Goal: Task Accomplishment & Management: Complete application form

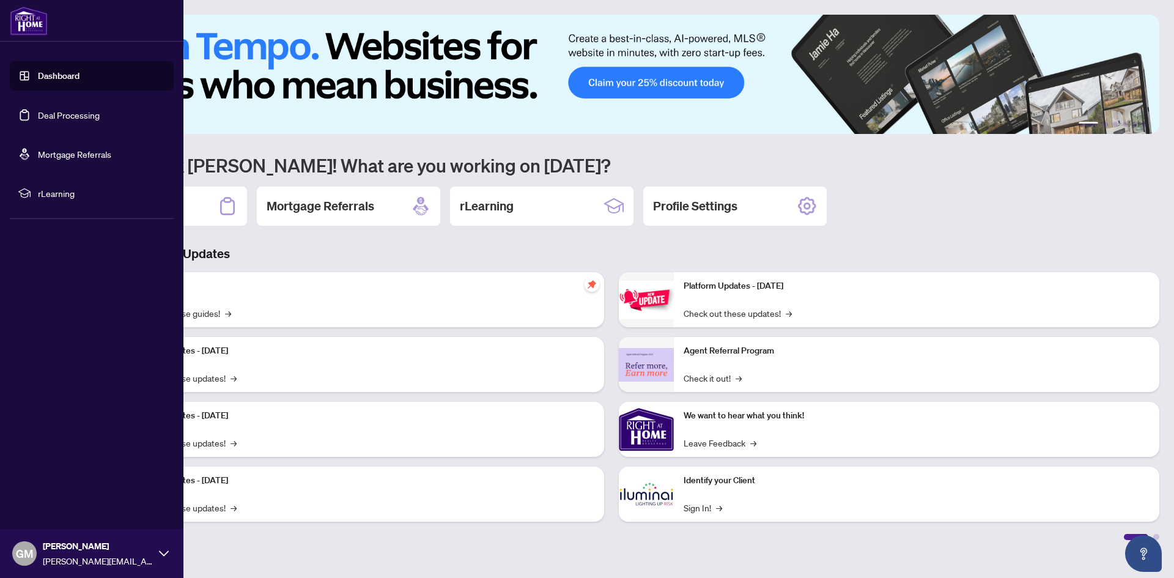
click at [83, 114] on link "Deal Processing" at bounding box center [69, 114] width 62 height 11
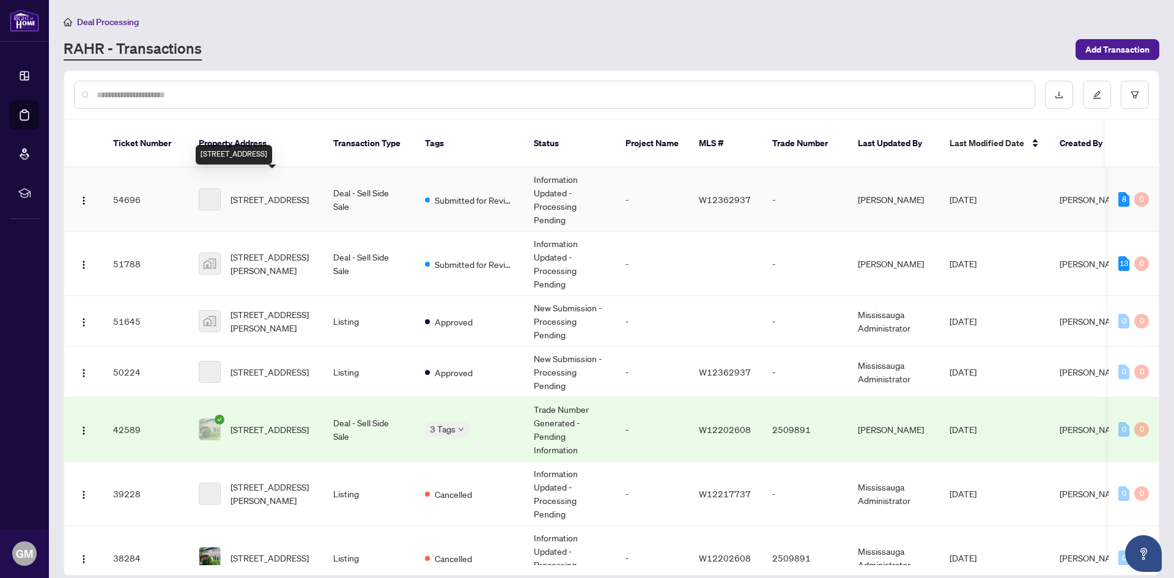
click at [278, 193] on span "[STREET_ADDRESS]" at bounding box center [270, 199] width 78 height 13
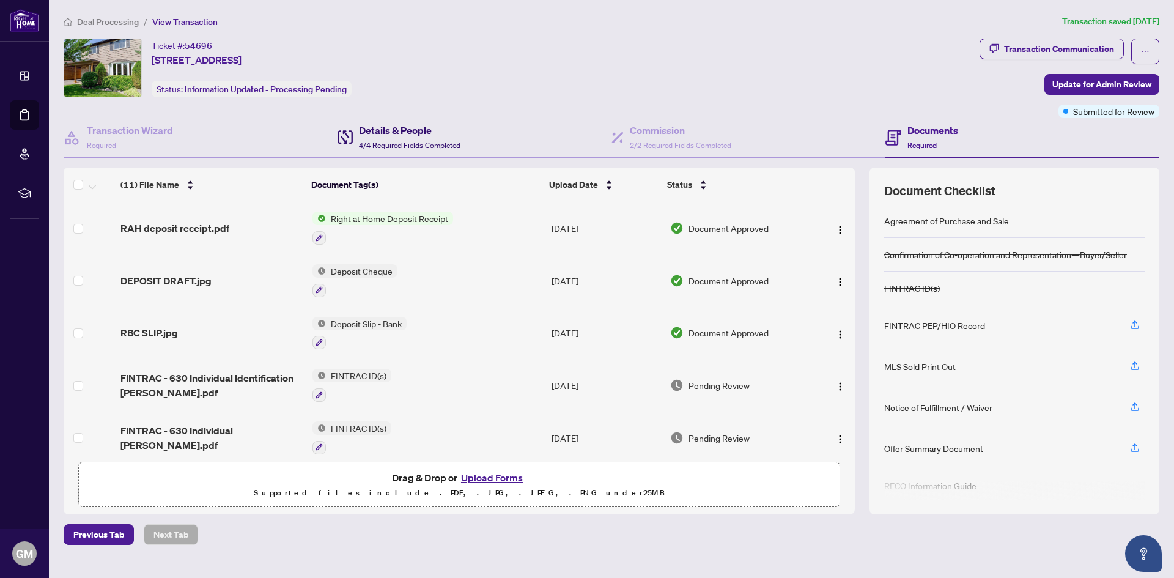
click at [408, 138] on div "Details & People 4/4 Required Fields Completed" at bounding box center [409, 137] width 101 height 29
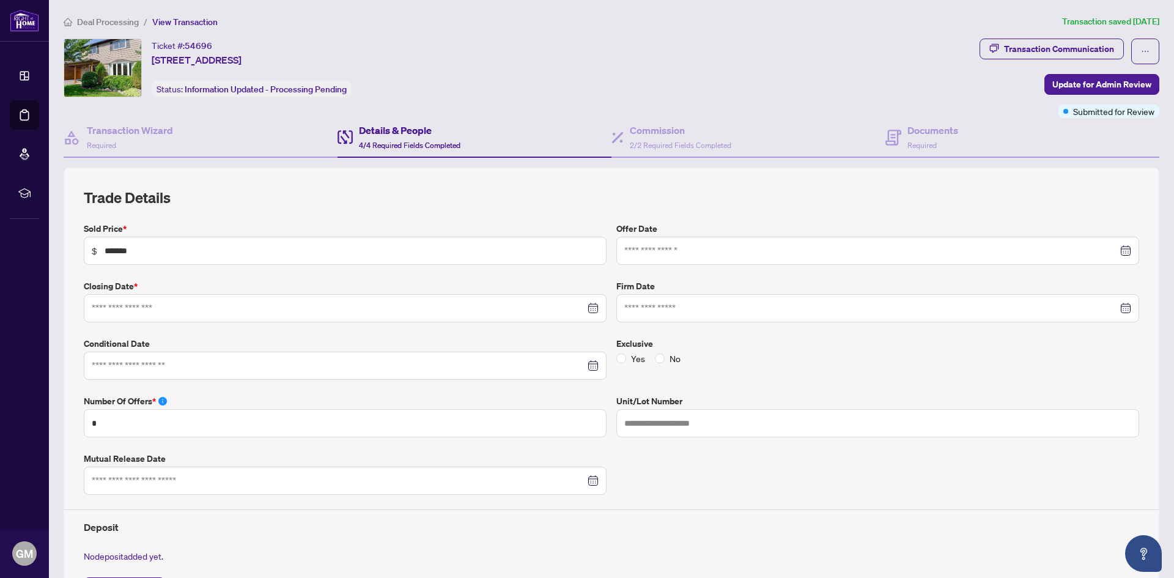
type input "**********"
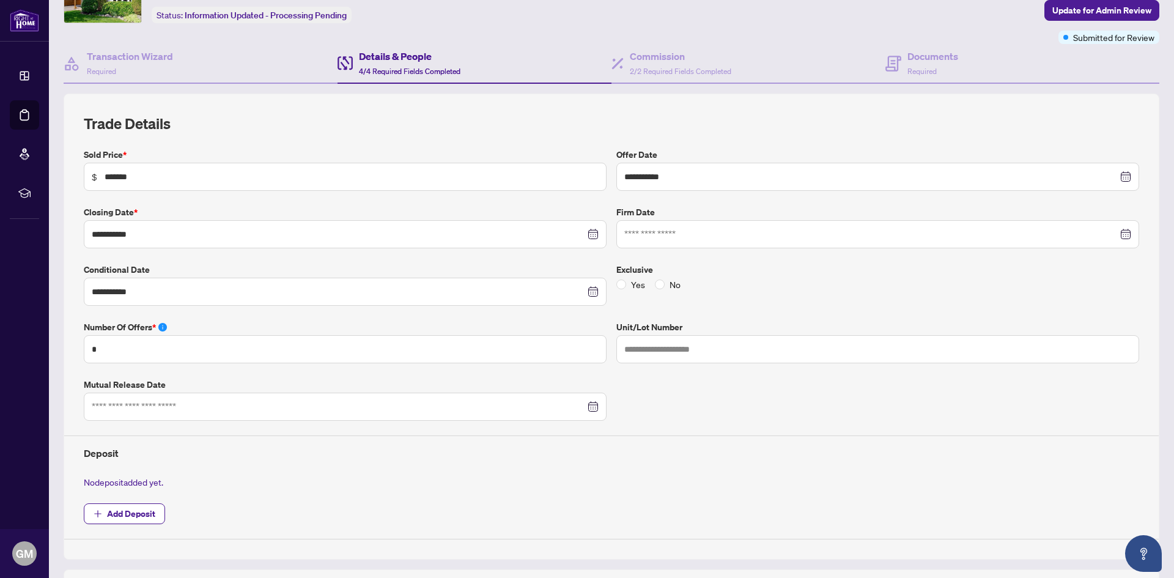
scroll to position [46, 0]
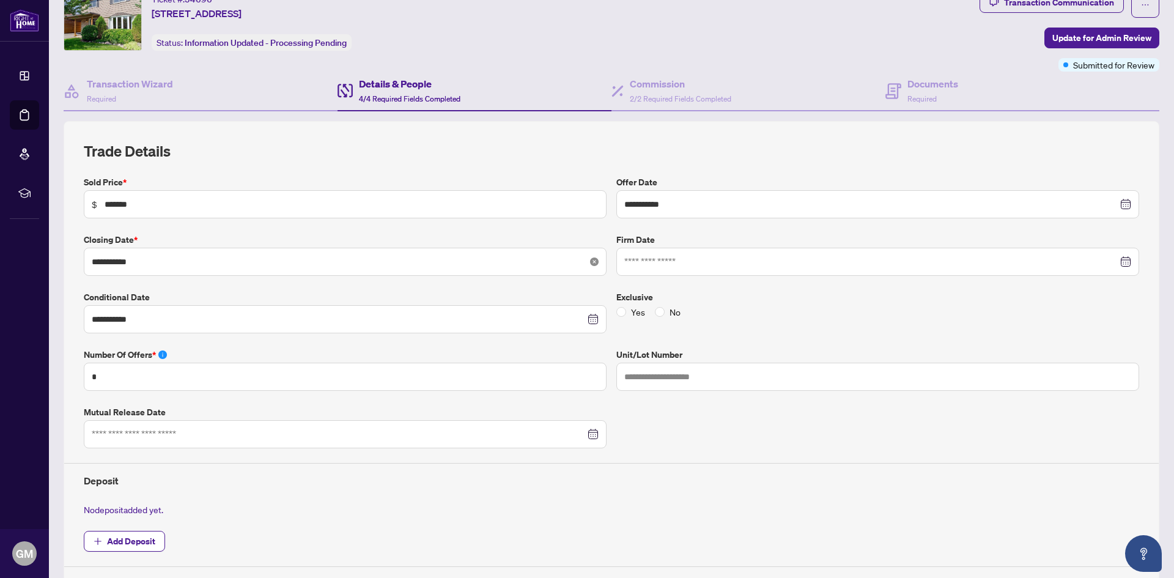
click at [590, 260] on icon "close-circle" at bounding box center [594, 261] width 9 height 9
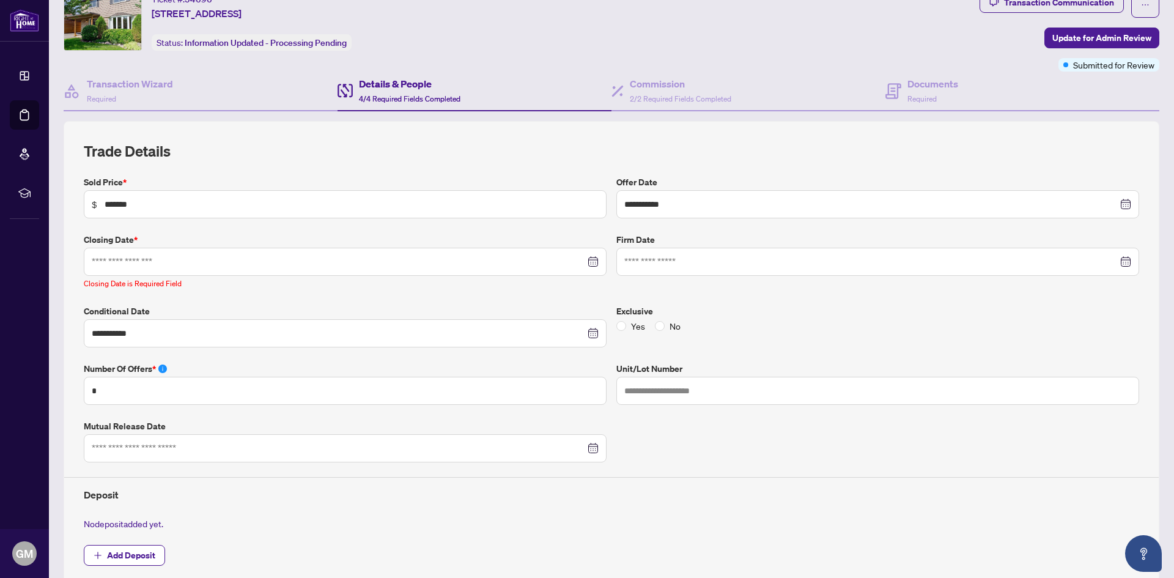
click at [588, 260] on div at bounding box center [345, 261] width 507 height 13
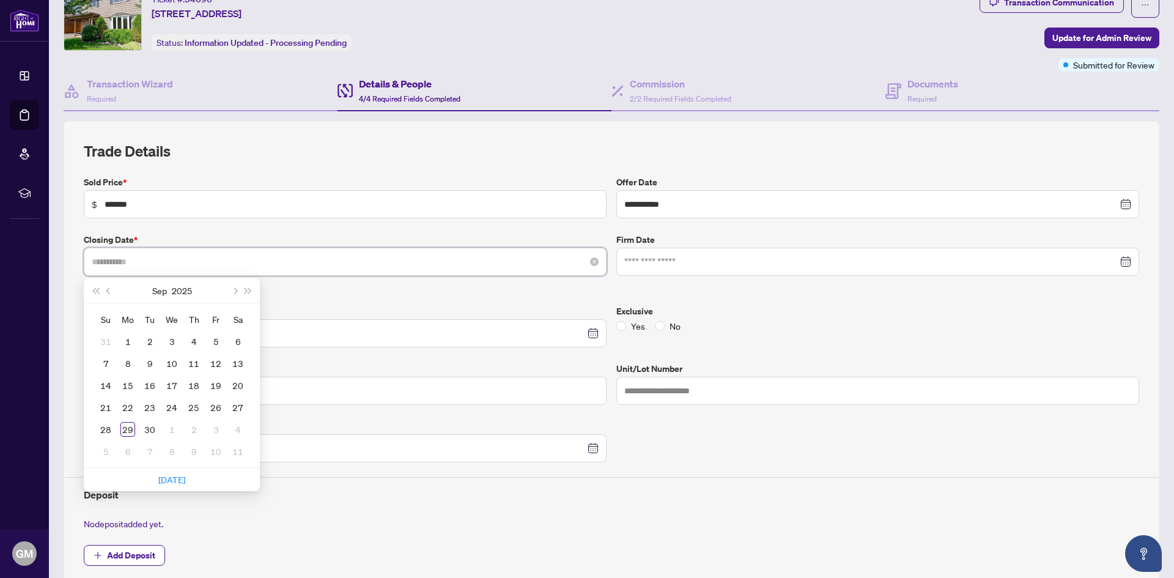
type input "**********"
click at [234, 289] on span "Next month (PageDown)" at bounding box center [234, 290] width 6 height 6
type input "**********"
click at [215, 410] on div "21" at bounding box center [215, 407] width 15 height 15
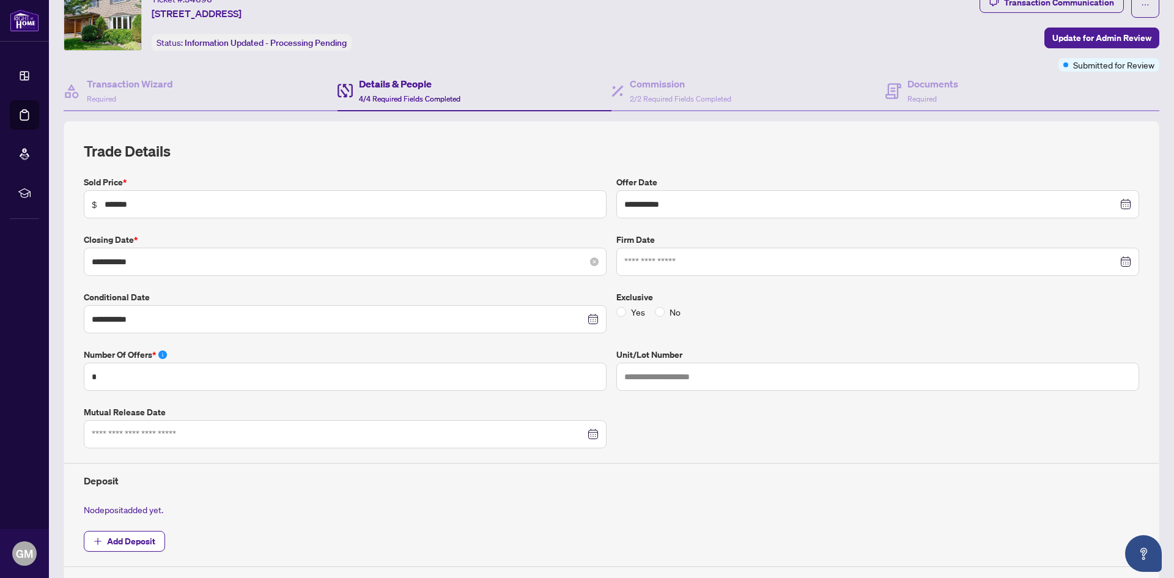
click at [413, 482] on h4 "Deposit" at bounding box center [611, 480] width 1055 height 15
click at [1100, 37] on span "Update for Admin Review" at bounding box center [1101, 38] width 99 height 20
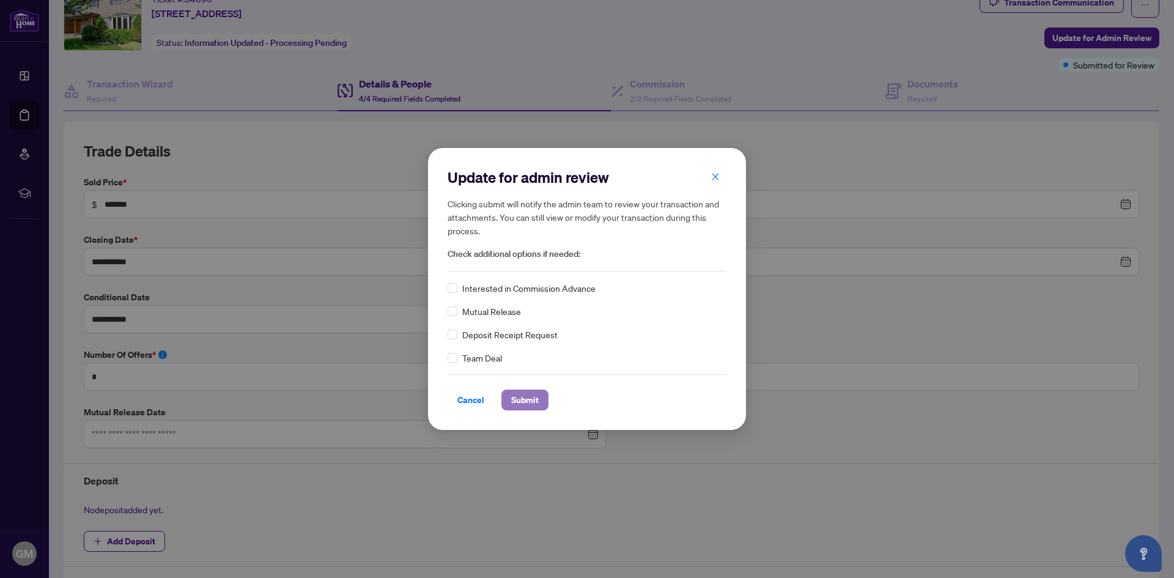
click at [529, 406] on span "Submit" at bounding box center [525, 400] width 28 height 20
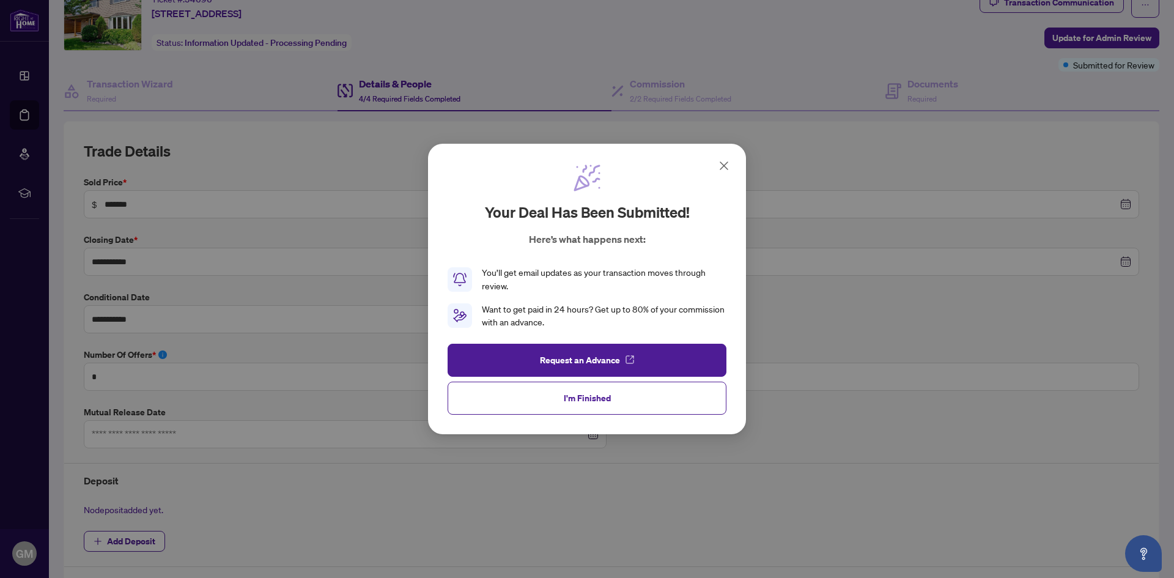
click at [725, 168] on icon at bounding box center [724, 165] width 15 height 15
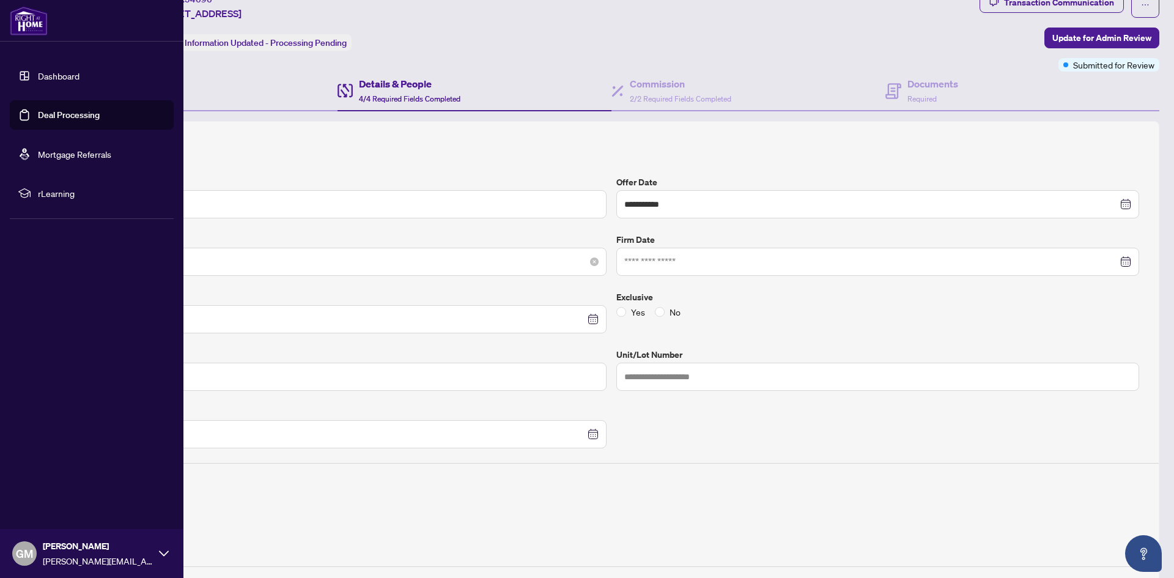
drag, startPoint x: 48, startPoint y: 116, endPoint x: 59, endPoint y: 114, distance: 11.8
click at [48, 116] on link "Deal Processing" at bounding box center [69, 114] width 62 height 11
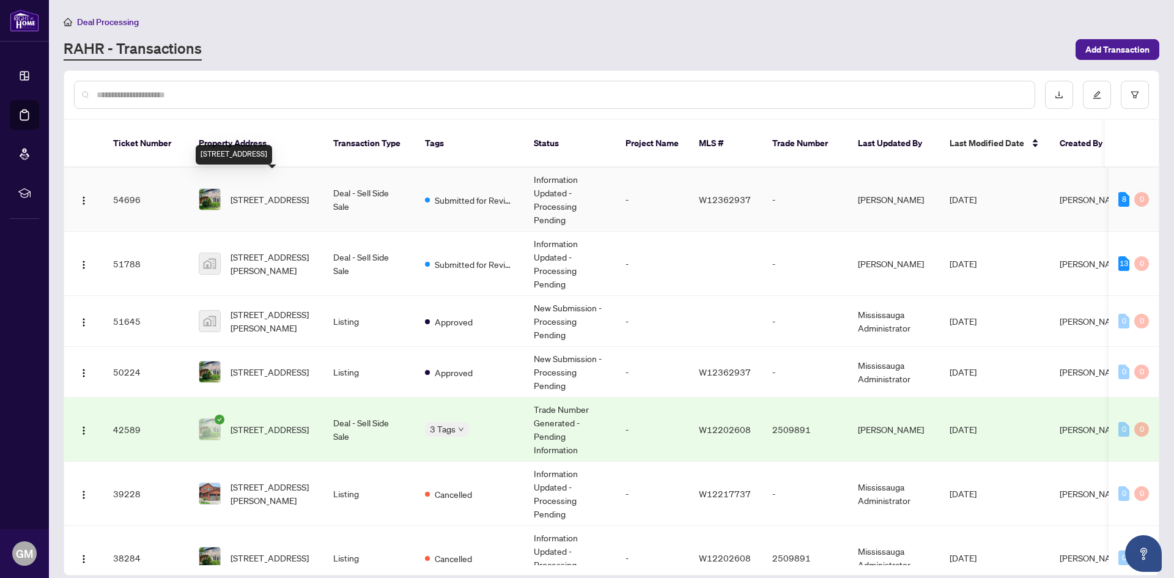
click at [270, 193] on span "[STREET_ADDRESS]" at bounding box center [270, 199] width 78 height 13
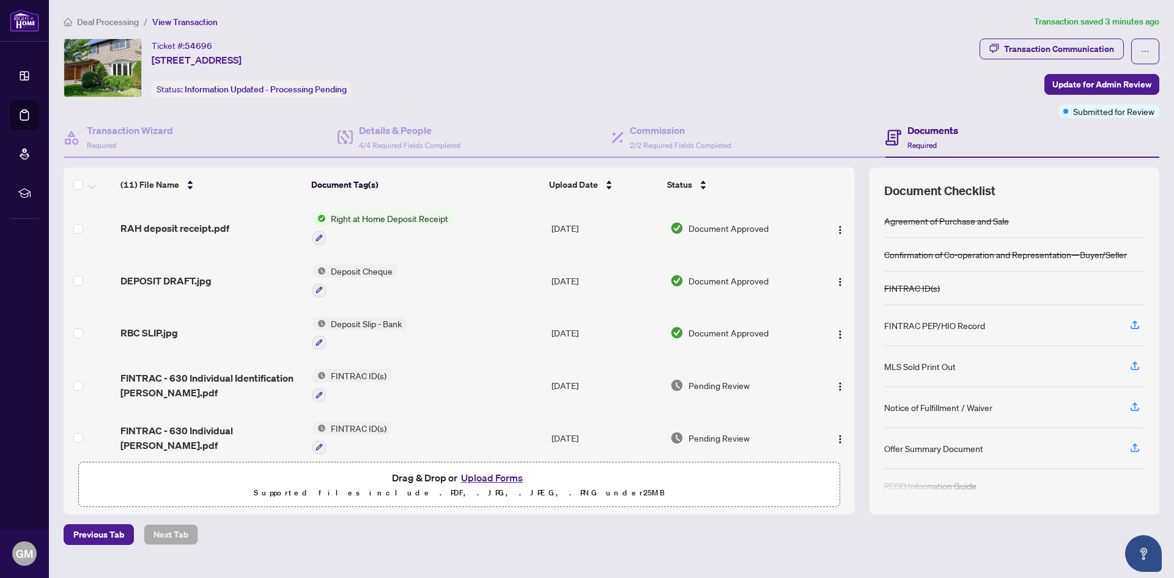
click at [507, 476] on button "Upload Forms" at bounding box center [491, 478] width 69 height 16
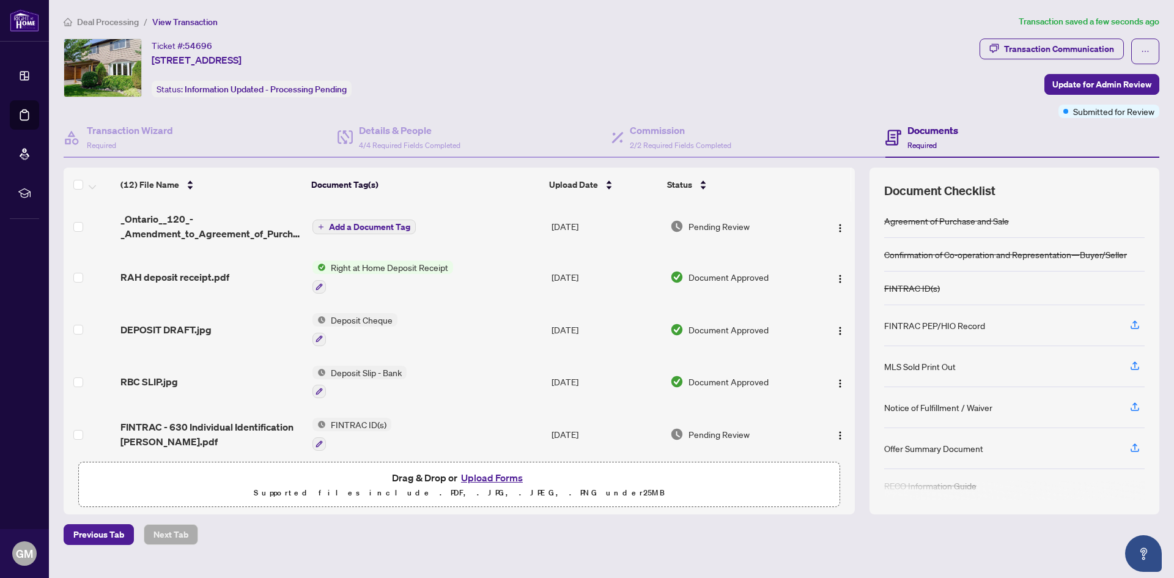
click at [355, 223] on span "Add a Document Tag" at bounding box center [369, 227] width 81 height 9
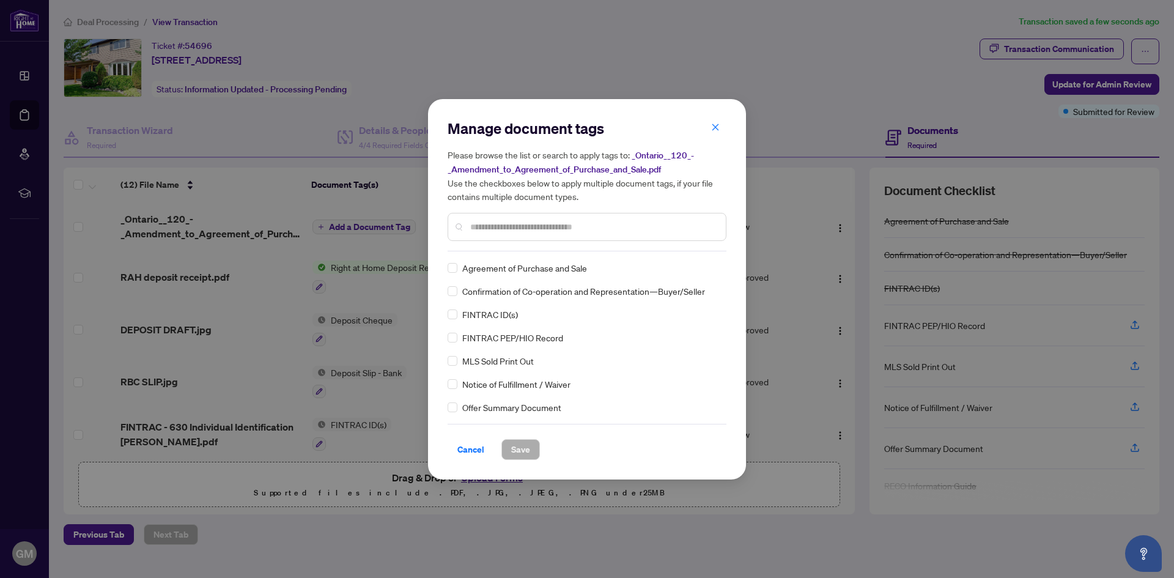
click at [489, 247] on div "Manage document tags Please browse the list or search to apply tags to: _Ontari…" at bounding box center [587, 185] width 279 height 133
click at [490, 223] on input "text" at bounding box center [593, 226] width 246 height 13
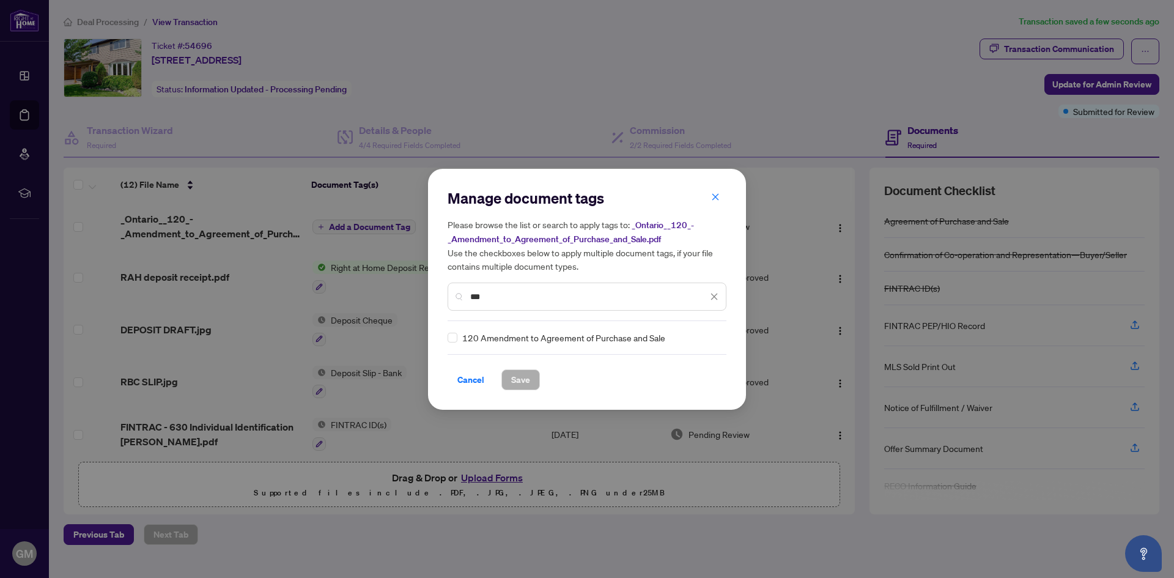
type input "***"
click at [523, 385] on span "Save" at bounding box center [520, 380] width 19 height 20
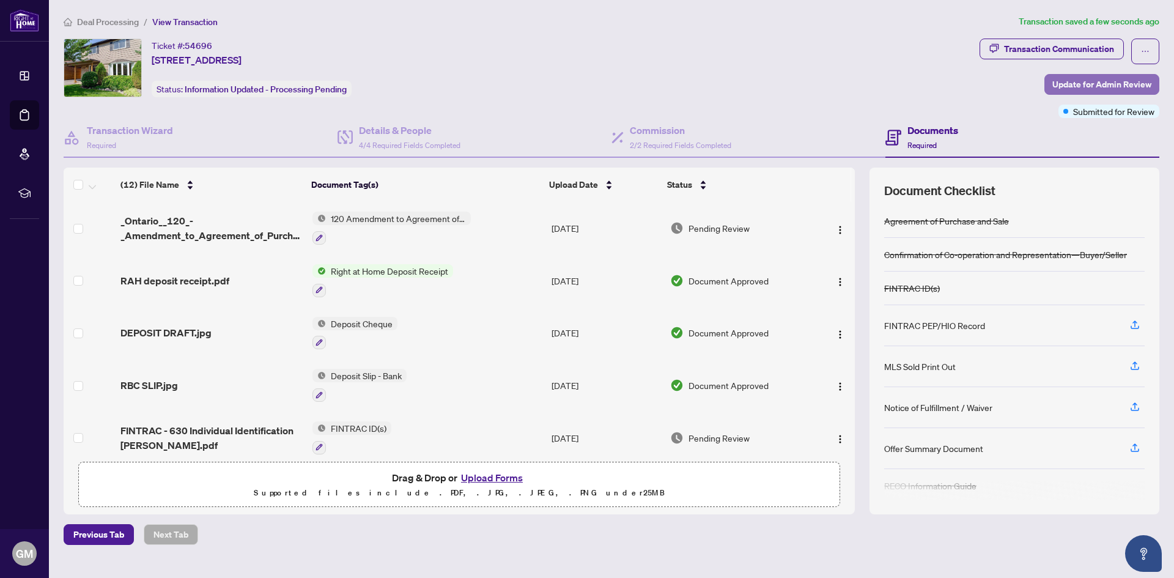
click at [1106, 81] on span "Update for Admin Review" at bounding box center [1101, 85] width 99 height 20
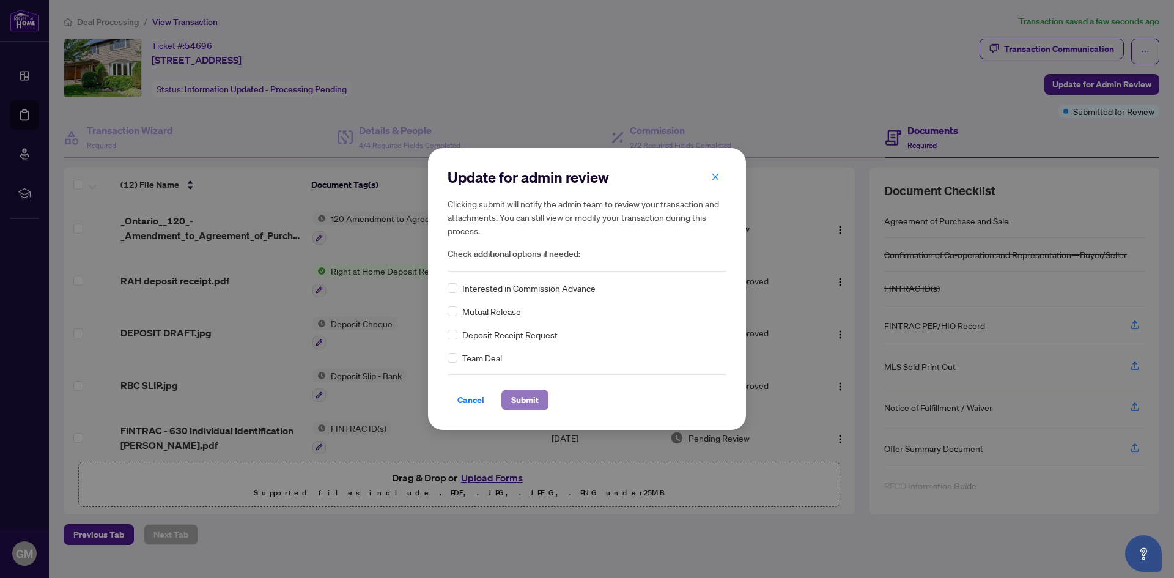
click at [515, 400] on span "Submit" at bounding box center [525, 400] width 28 height 20
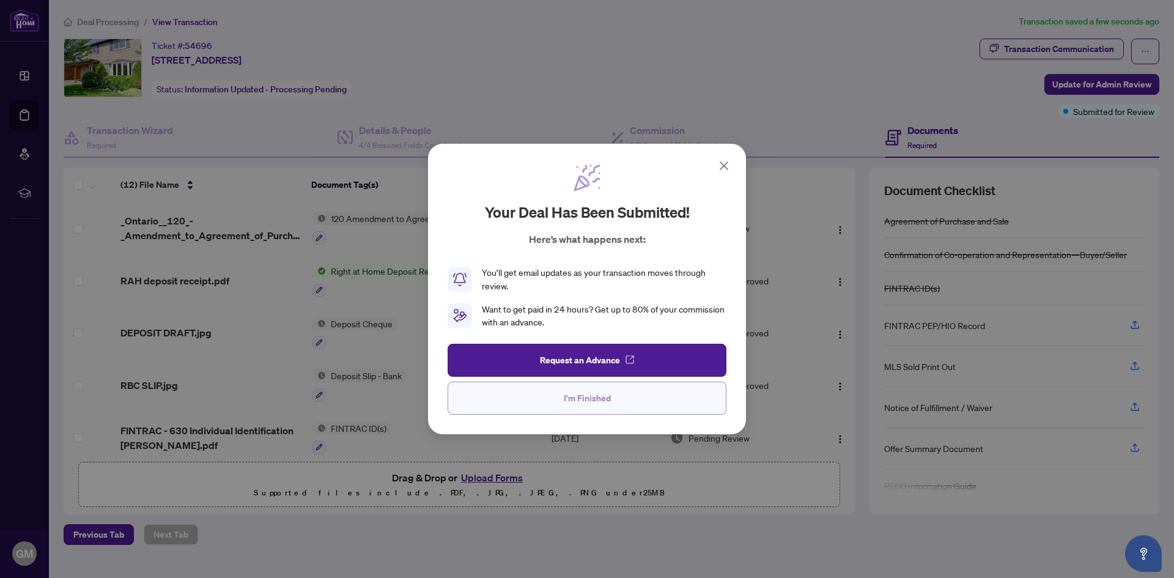
click at [602, 407] on span "I'm Finished" at bounding box center [587, 398] width 47 height 20
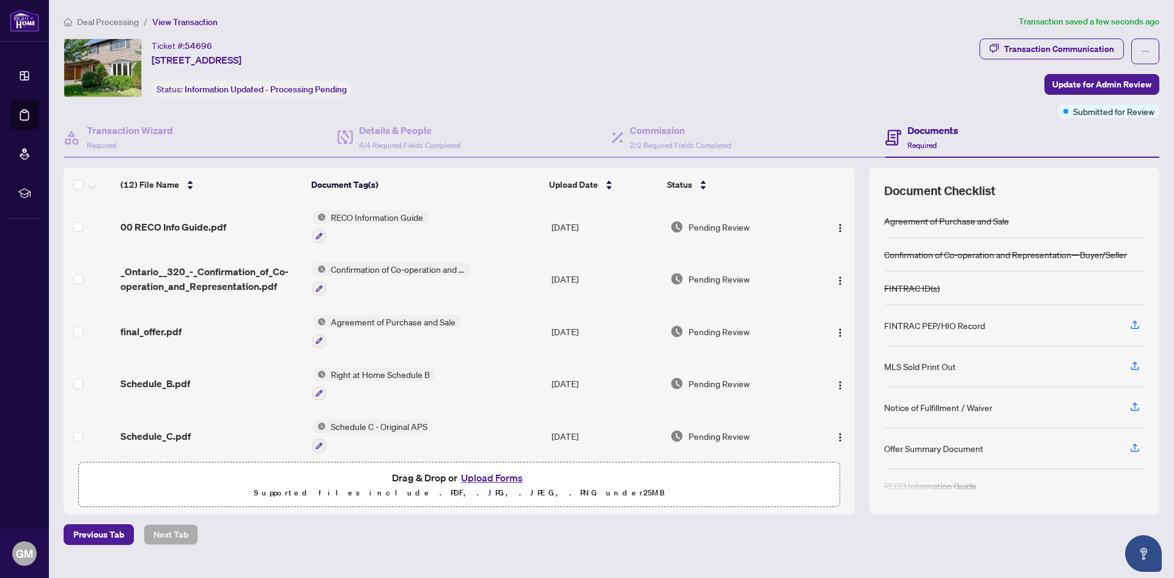
scroll to position [369, 0]
